Goal: Information Seeking & Learning: Understand process/instructions

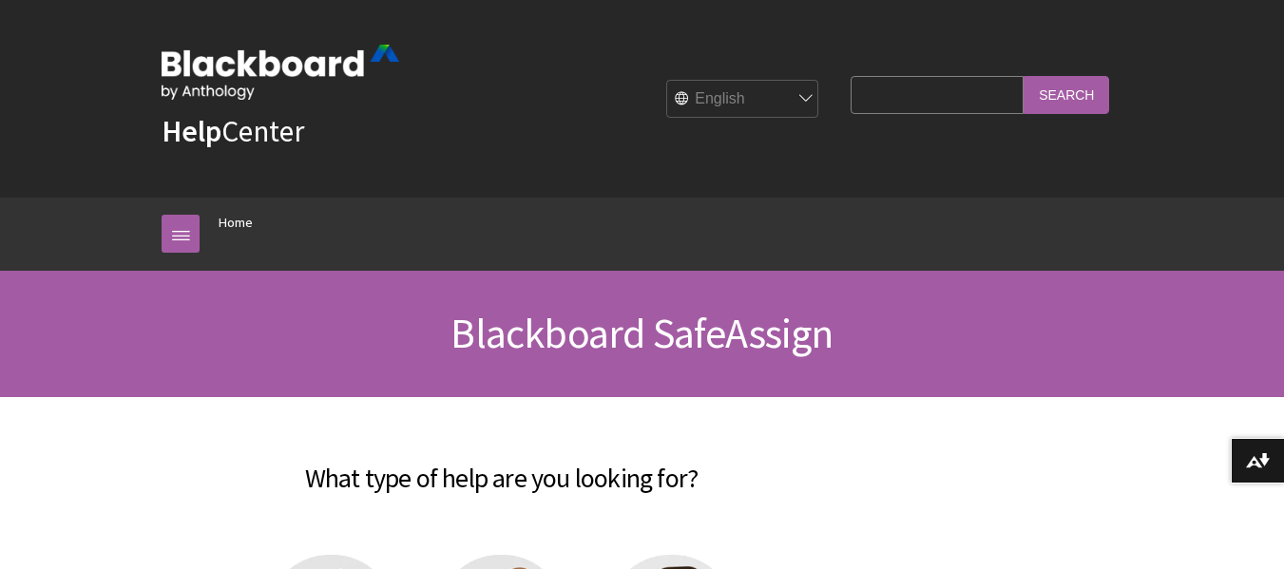
scroll to position [2073, 0]
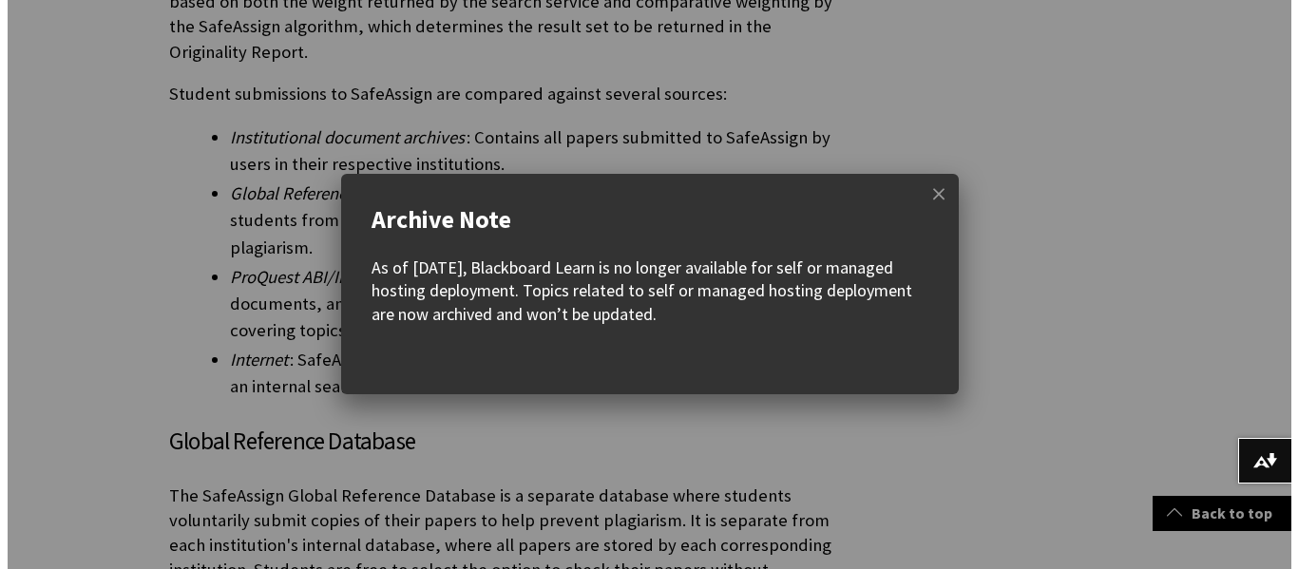
scroll to position [760, 0]
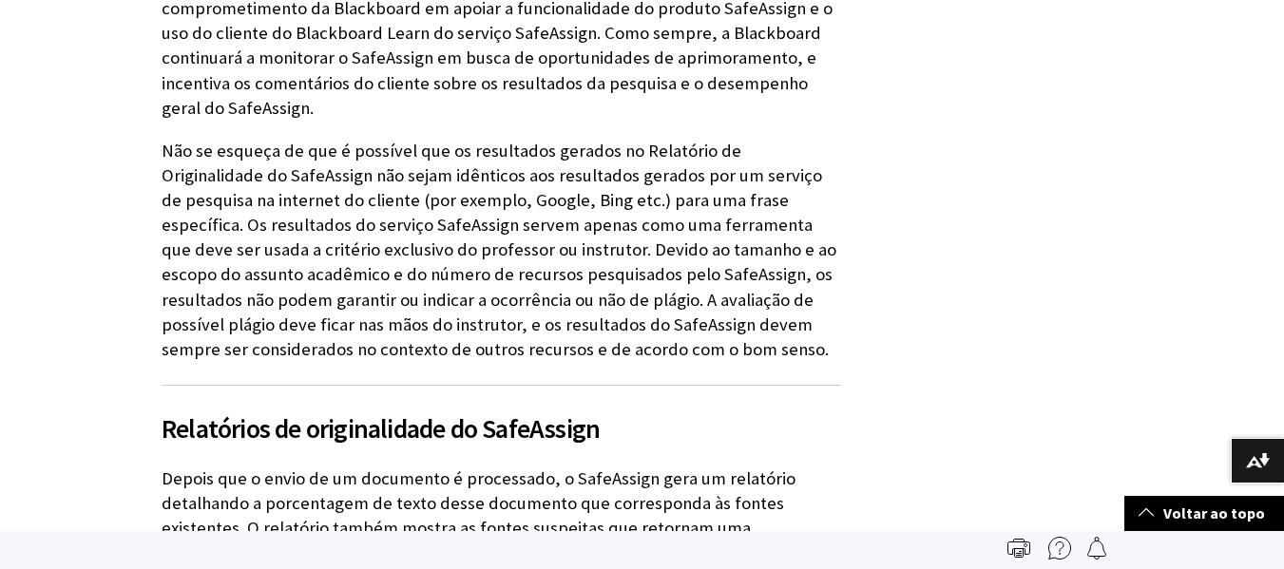
scroll to position [2660, 0]
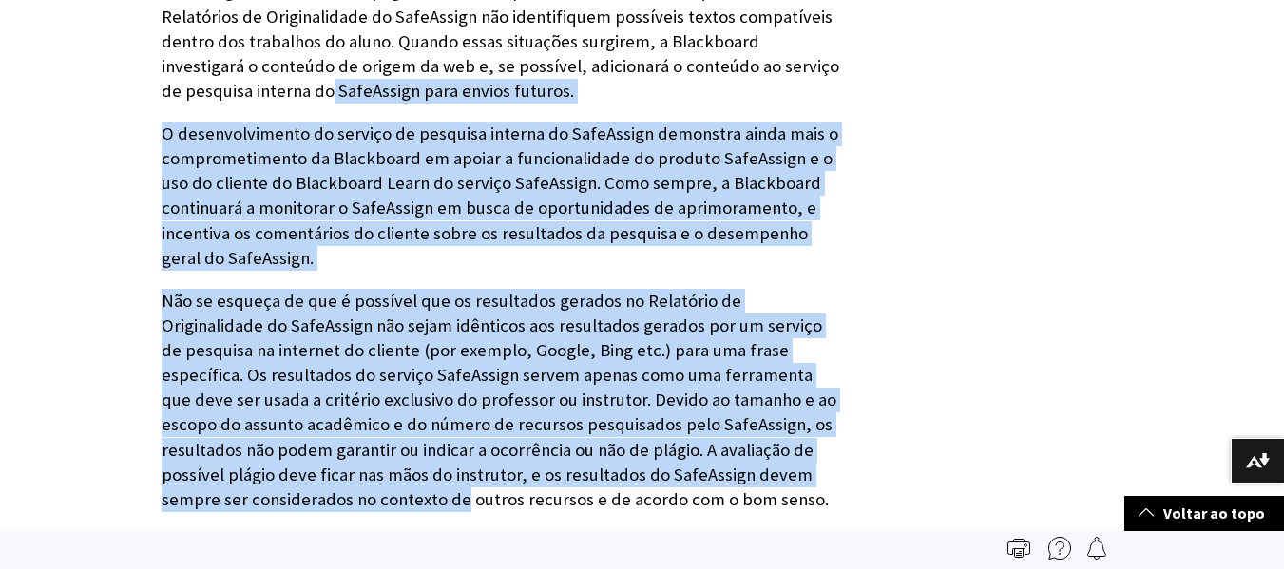
drag, startPoint x: 1281, startPoint y: 287, endPoint x: 1297, endPoint y: -6, distance: 293.1
click at [1283, 0] on html "Pular para o conteúdo principal Ajuda da Blackboard Ajuda da Bb English عربية C…" at bounding box center [642, 483] width 1284 height 6018
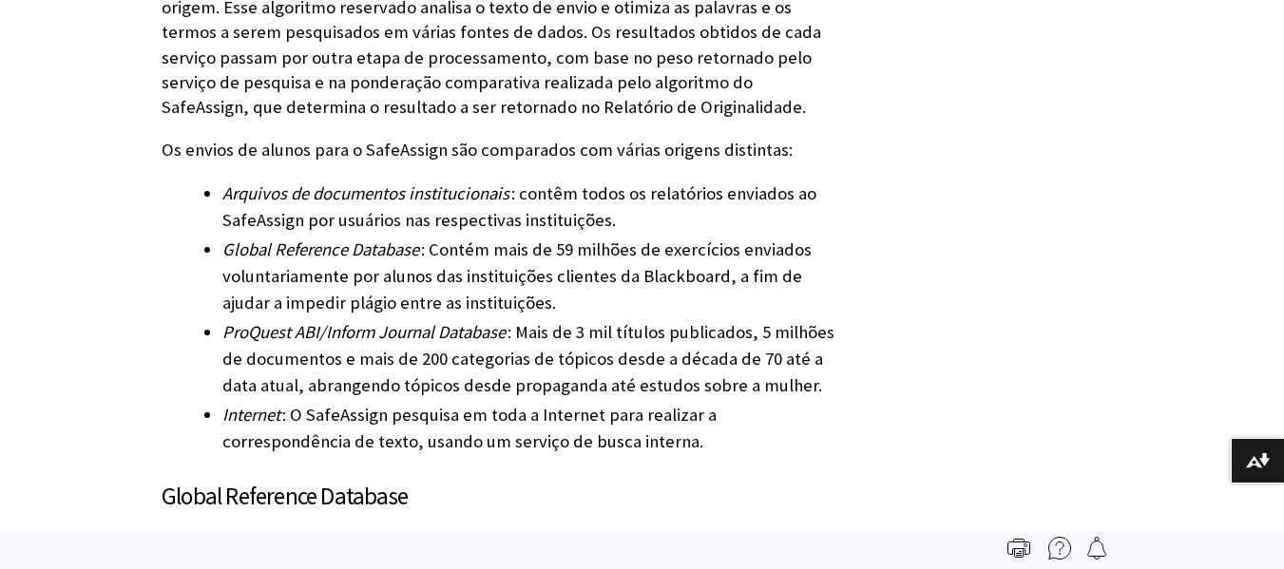
scroll to position [0, 0]
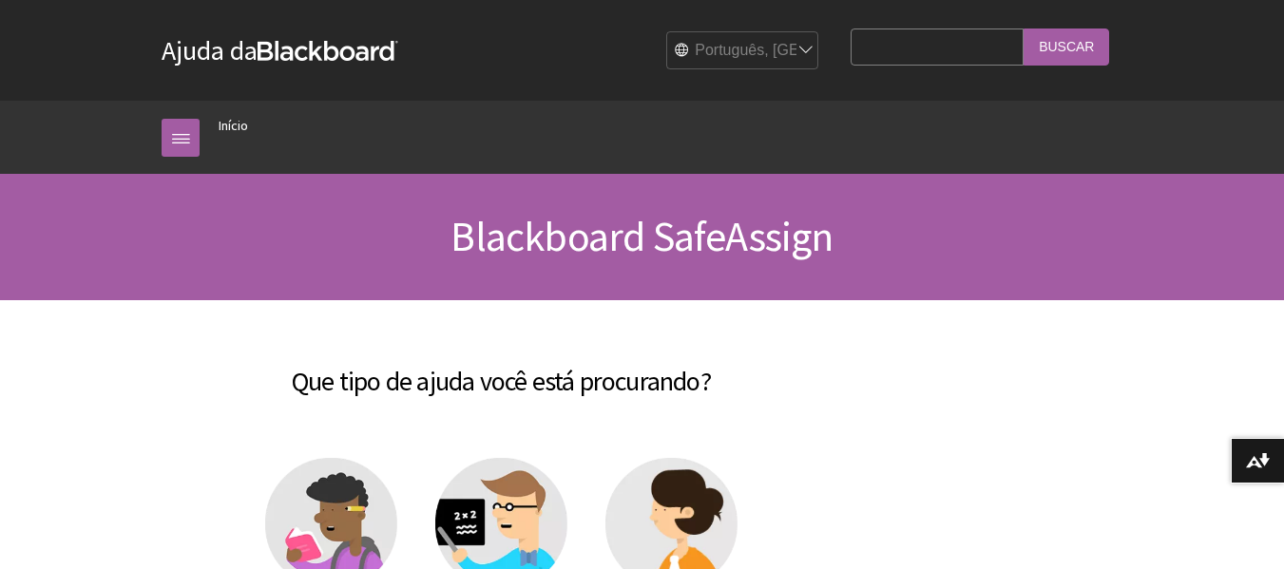
scroll to position [1518, 0]
click at [249, 61] on link "Ajuda da Blackboard" at bounding box center [280, 50] width 237 height 34
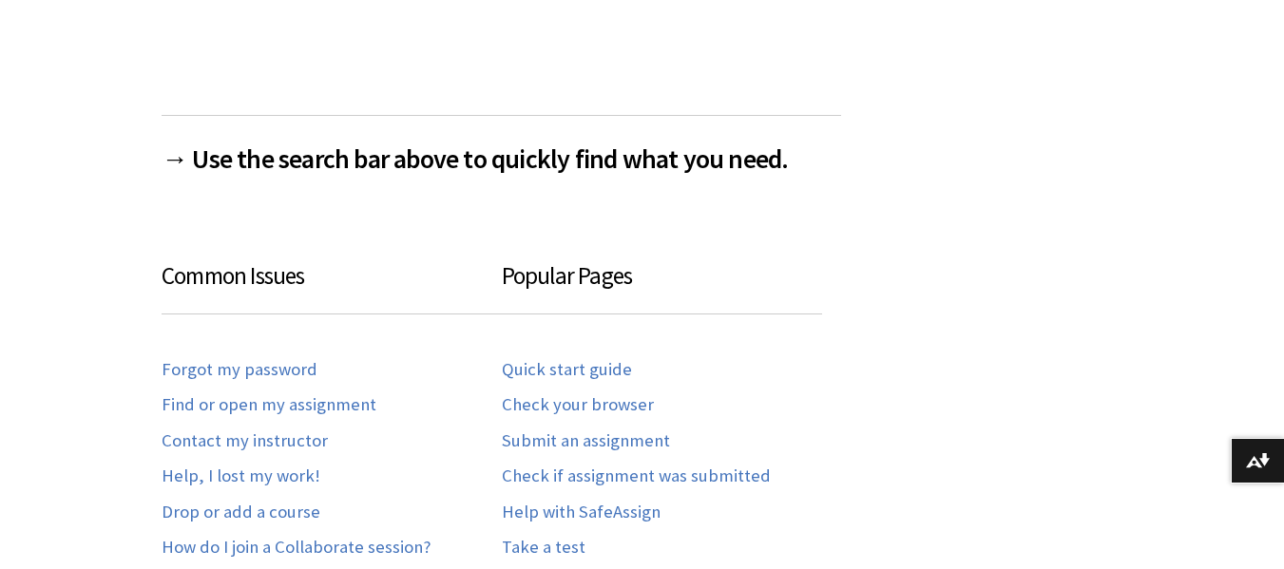
scroll to position [1830, 0]
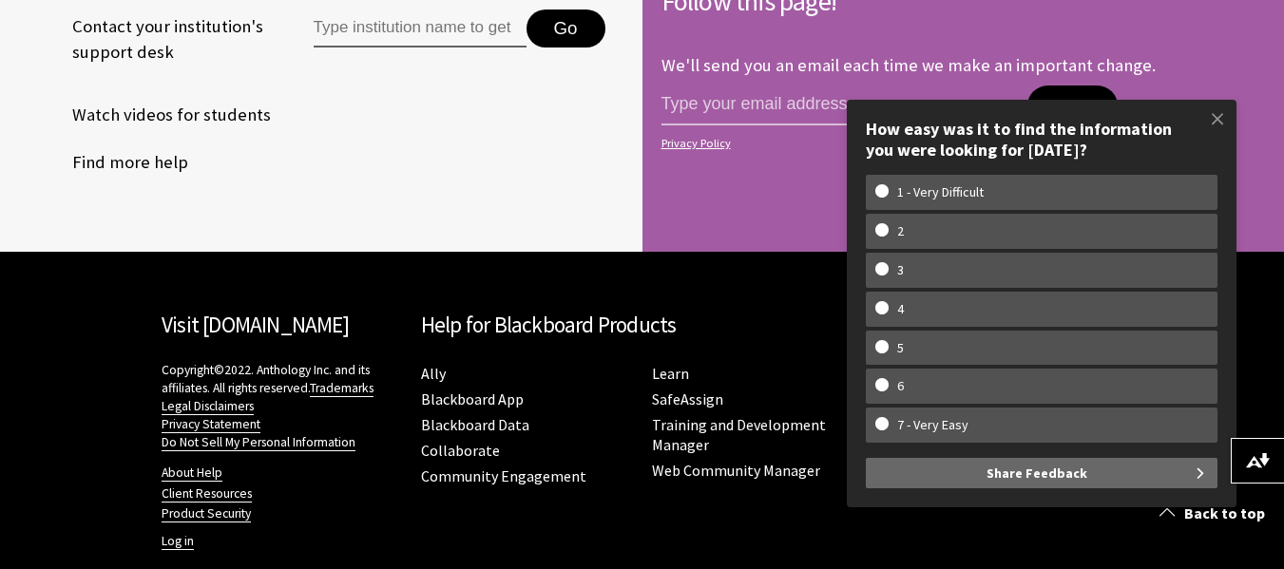
scroll to position [4885, 0]
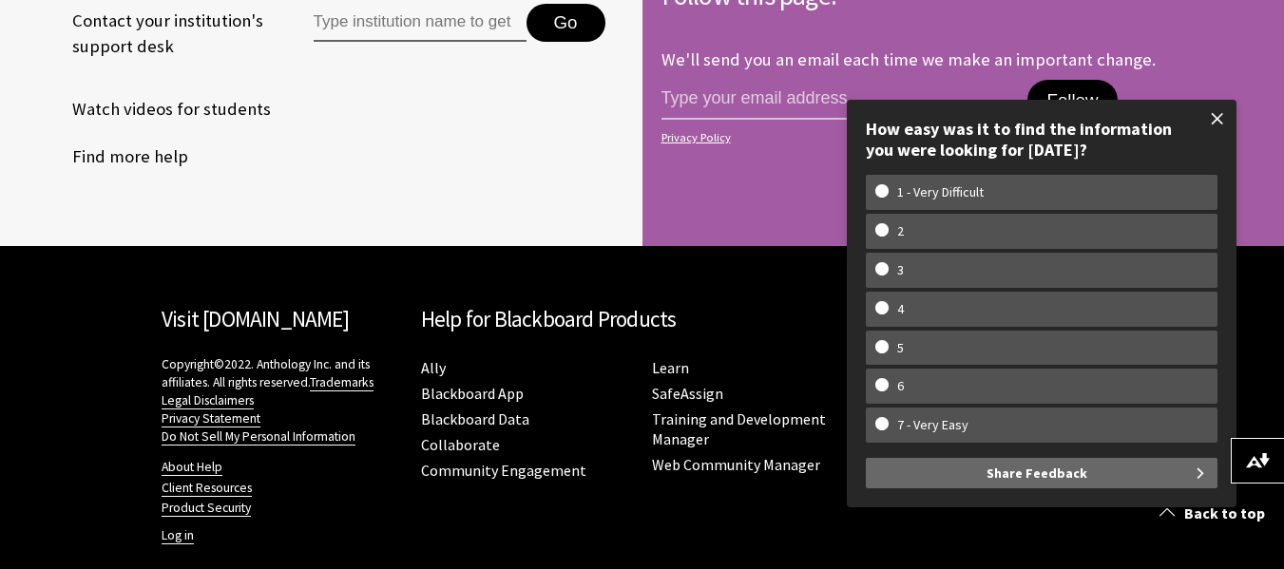
click at [1198, 120] on span at bounding box center [1217, 119] width 40 height 40
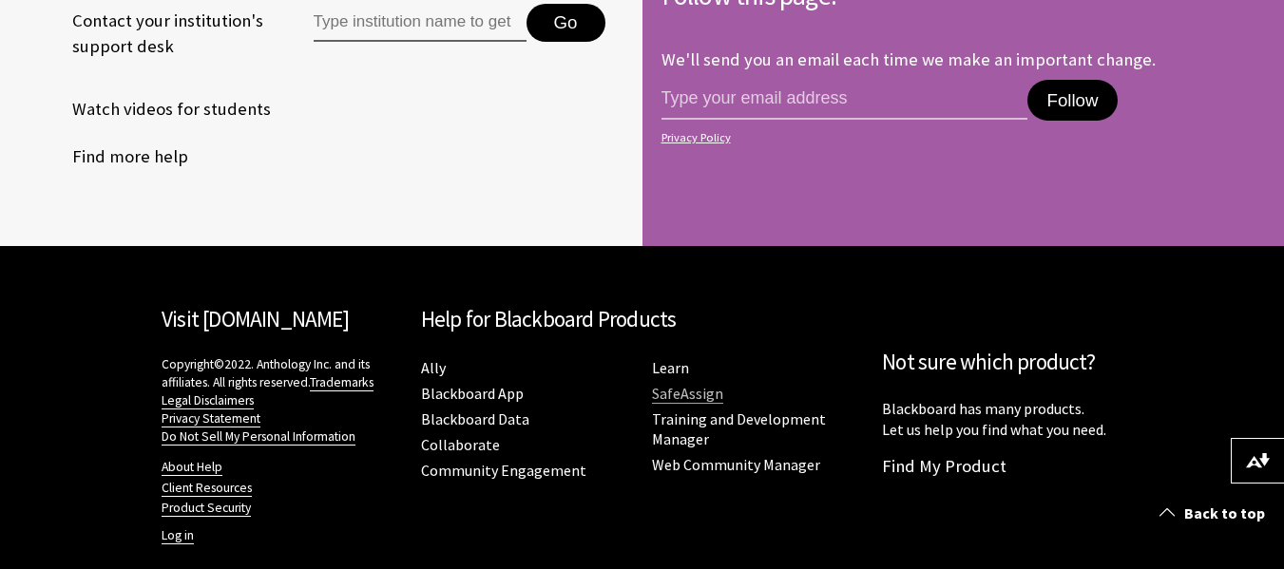
click at [675, 384] on link "SafeAssign" at bounding box center [687, 394] width 71 height 20
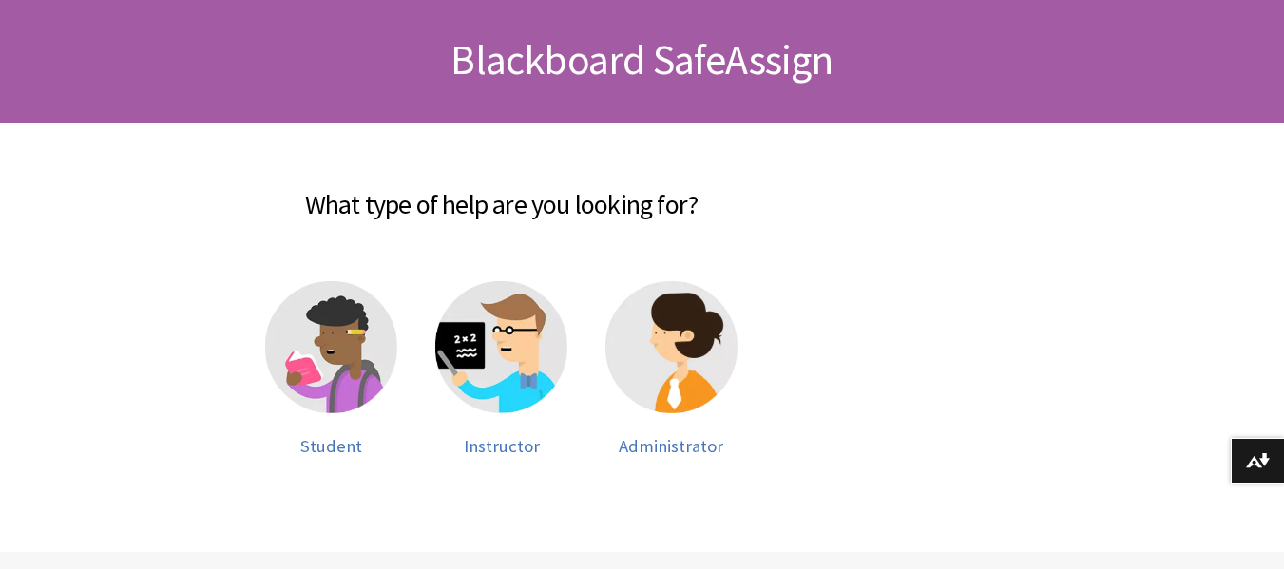
scroll to position [285, 0]
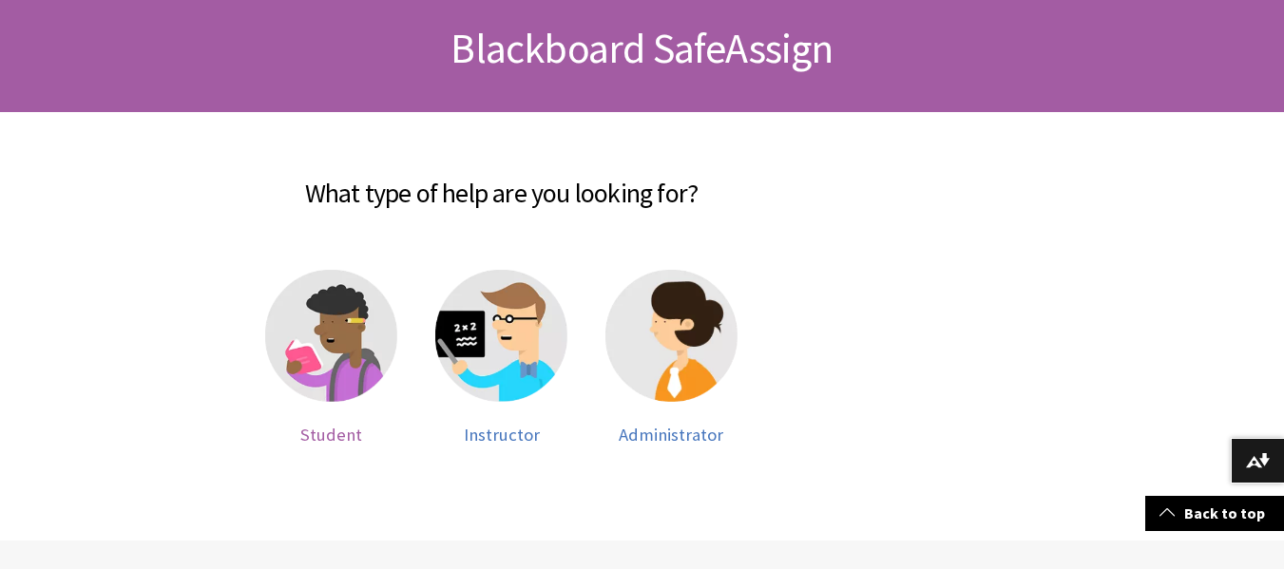
click at [359, 317] on img at bounding box center [331, 336] width 132 height 132
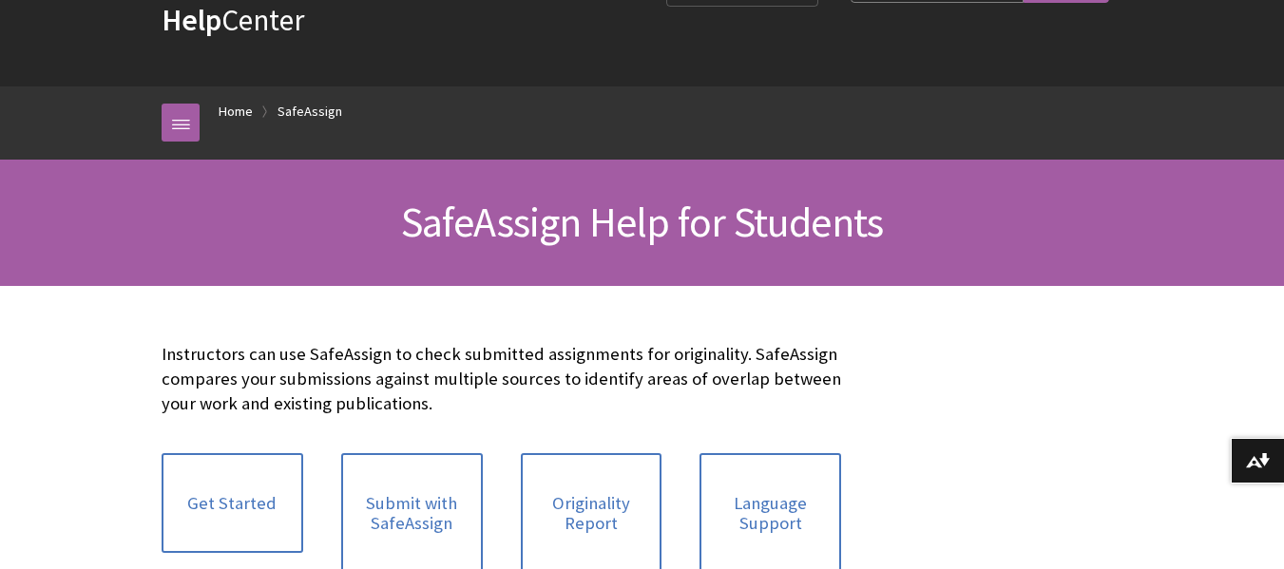
scroll to position [285, 0]
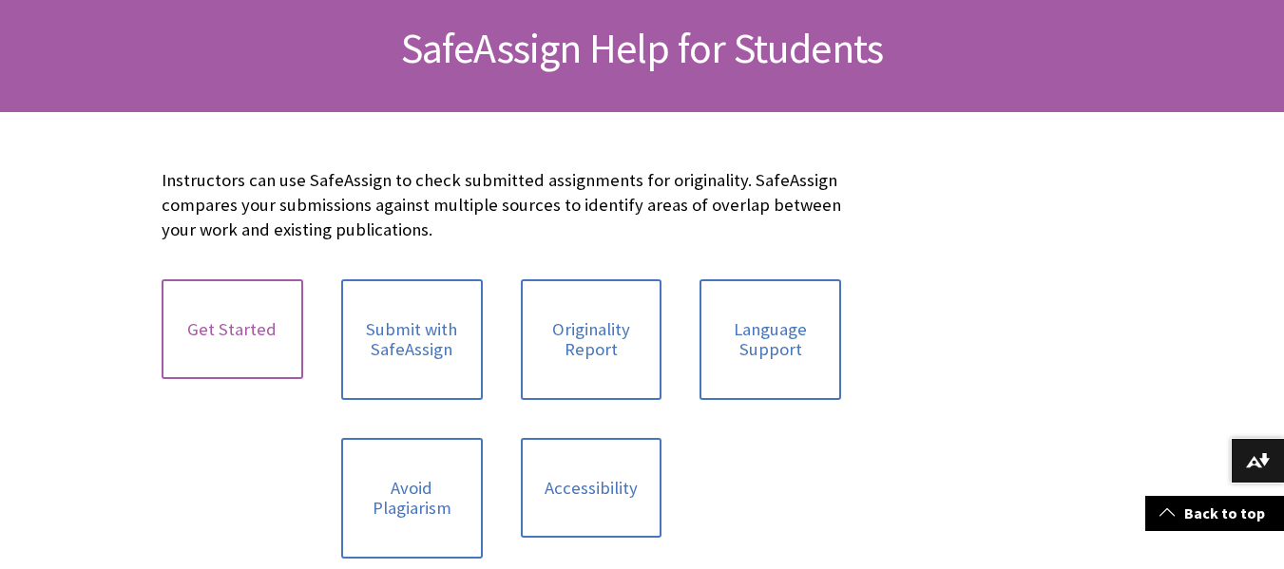
click at [240, 339] on link "Get Started" at bounding box center [233, 329] width 142 height 101
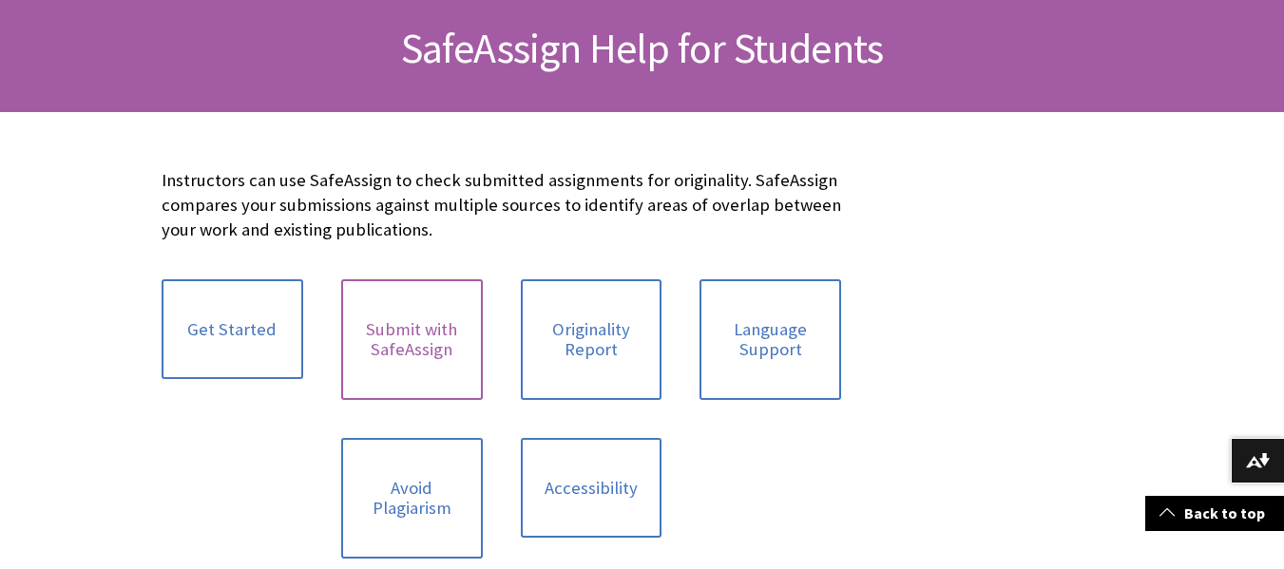
click at [435, 377] on link "Submit with SafeAssign" at bounding box center [412, 339] width 142 height 121
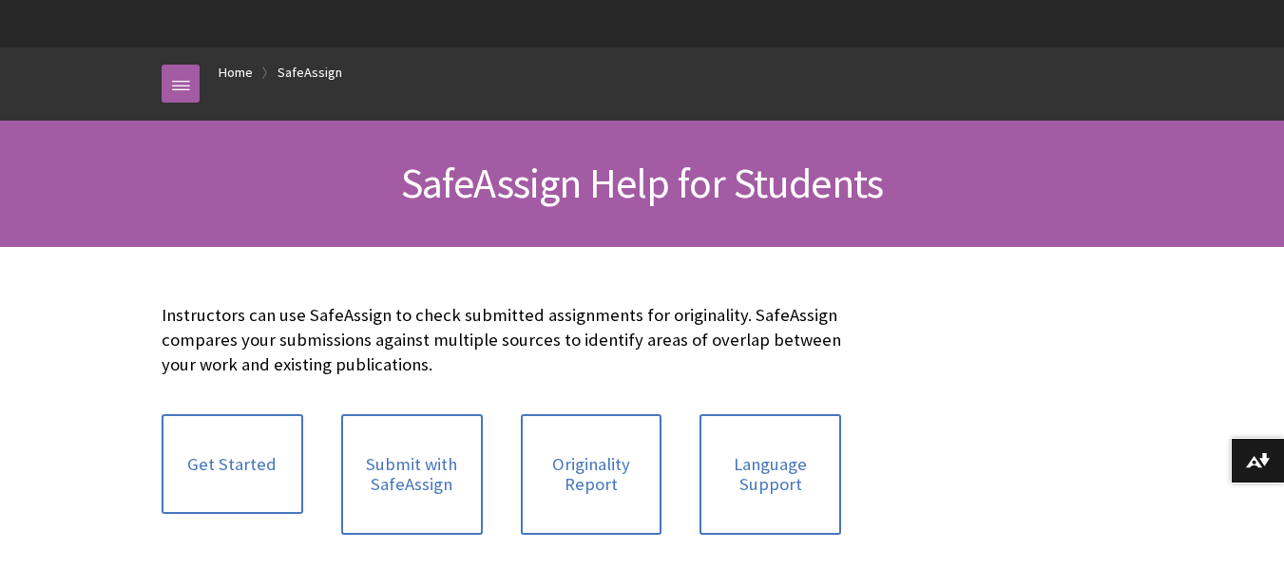
scroll to position [0, 0]
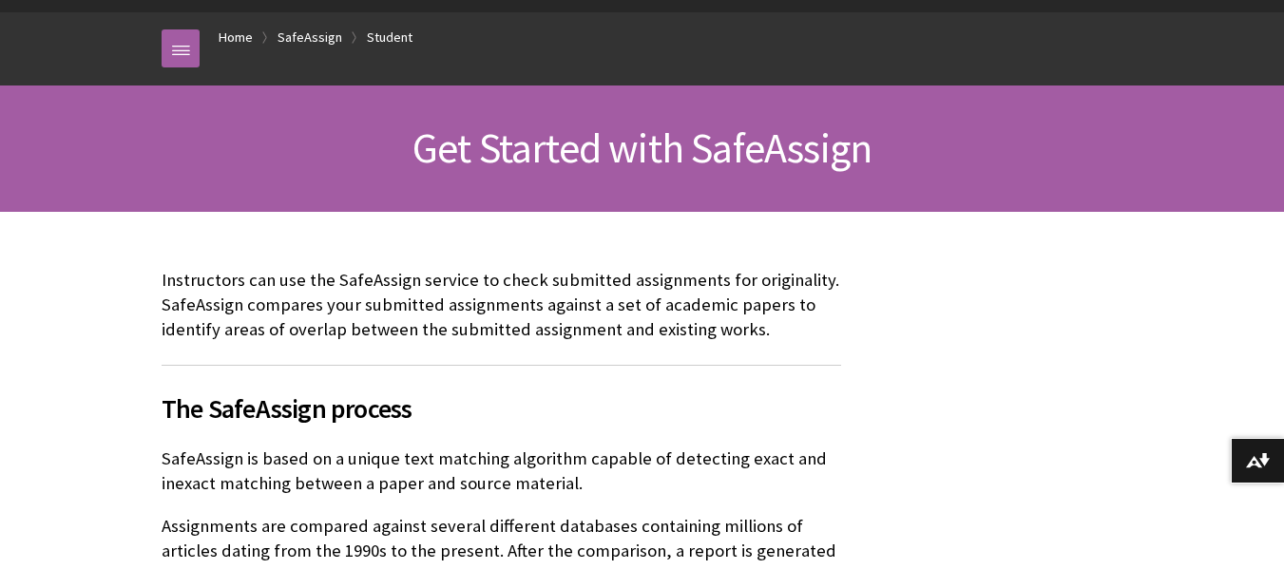
scroll to position [380, 0]
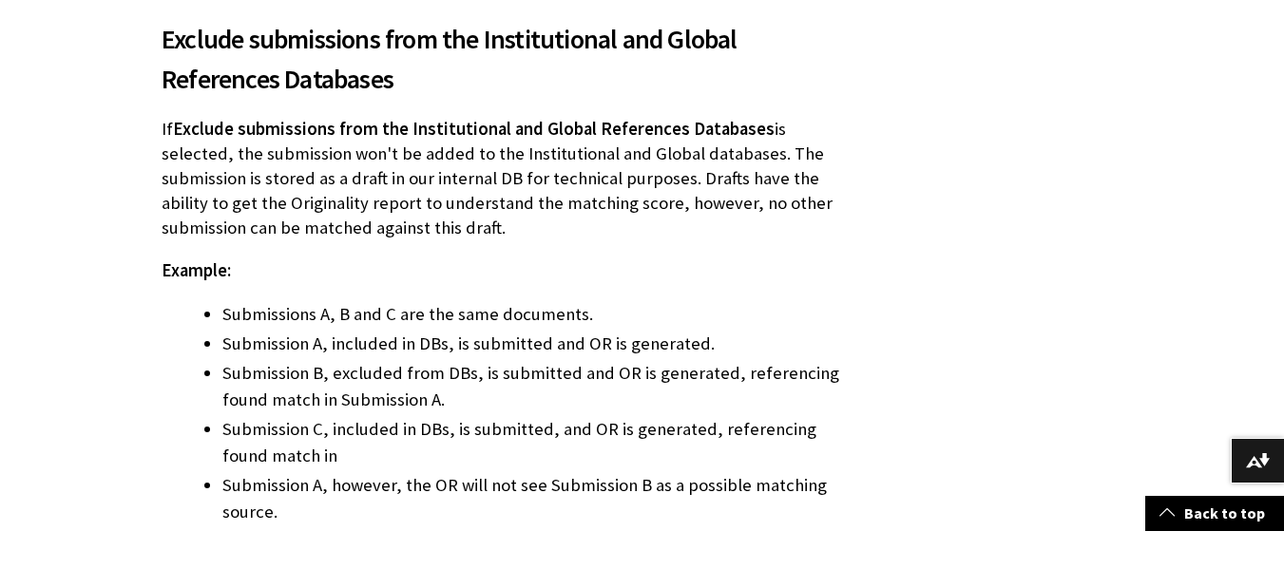
scroll to position [4561, 0]
